Goal: Task Accomplishment & Management: Manage account settings

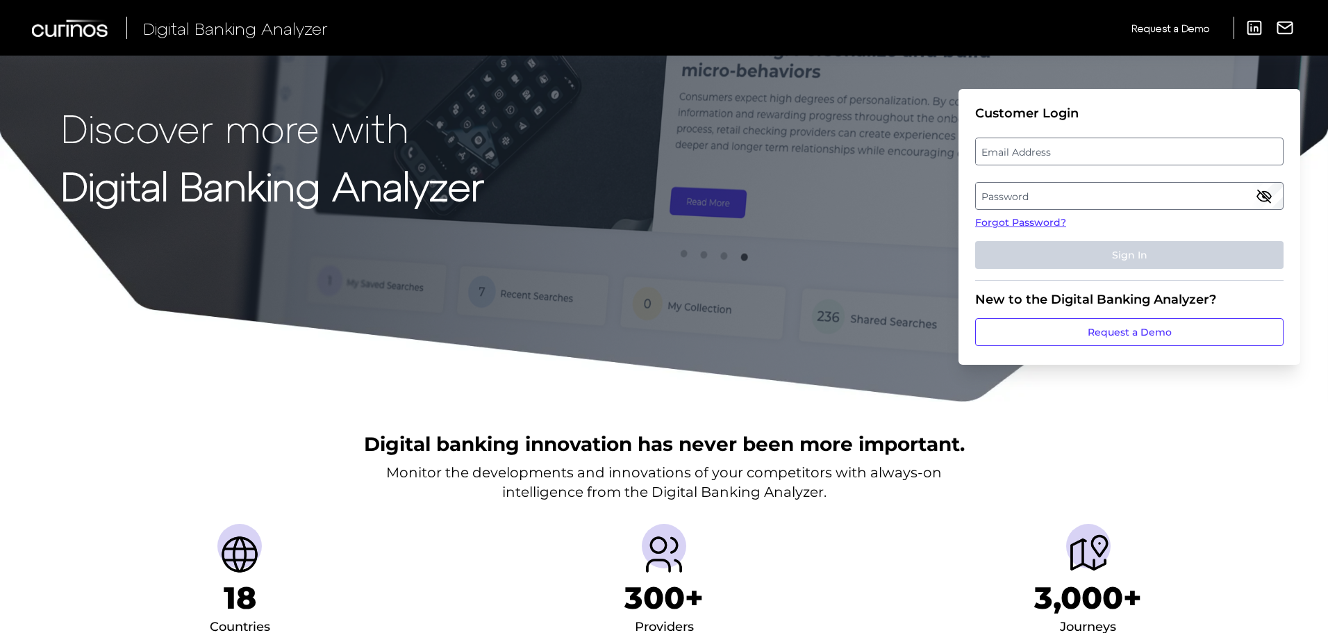
click at [1040, 154] on label "Email Address" at bounding box center [1129, 151] width 306 height 25
click at [1040, 154] on input "email" at bounding box center [1129, 152] width 308 height 28
click at [1040, 224] on link "Forgot Password?" at bounding box center [1129, 222] width 308 height 15
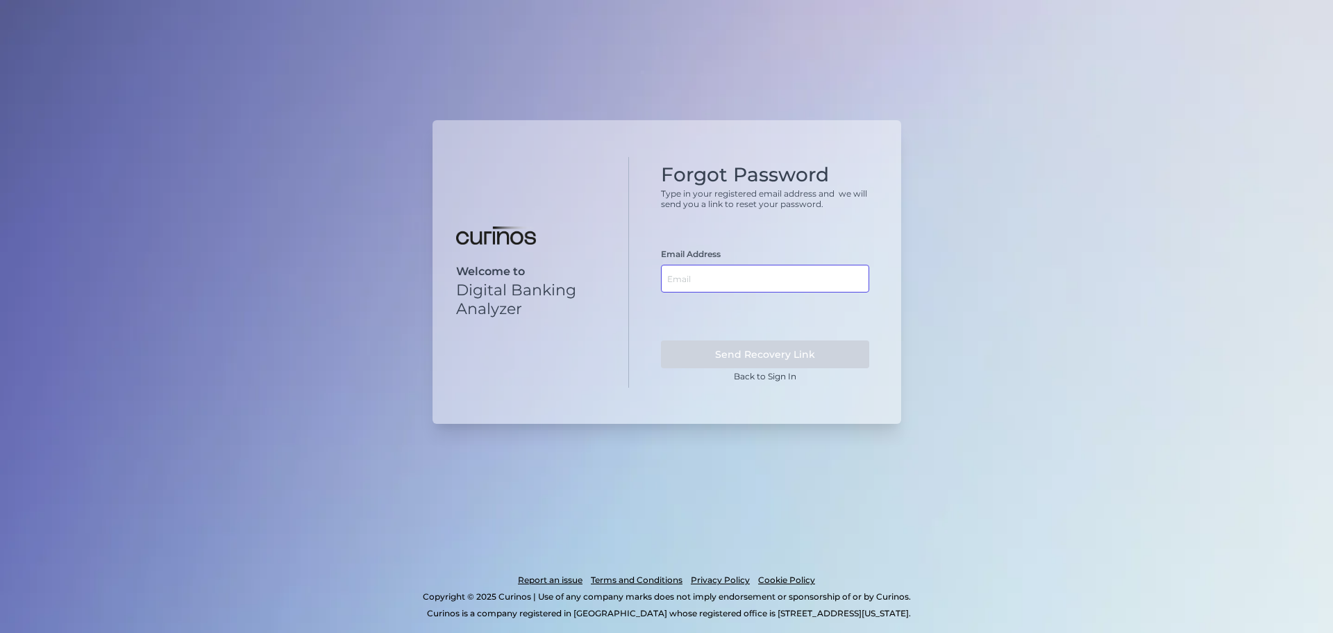
click at [752, 281] on input "text" at bounding box center [765, 279] width 208 height 28
